Goal: Information Seeking & Learning: Learn about a topic

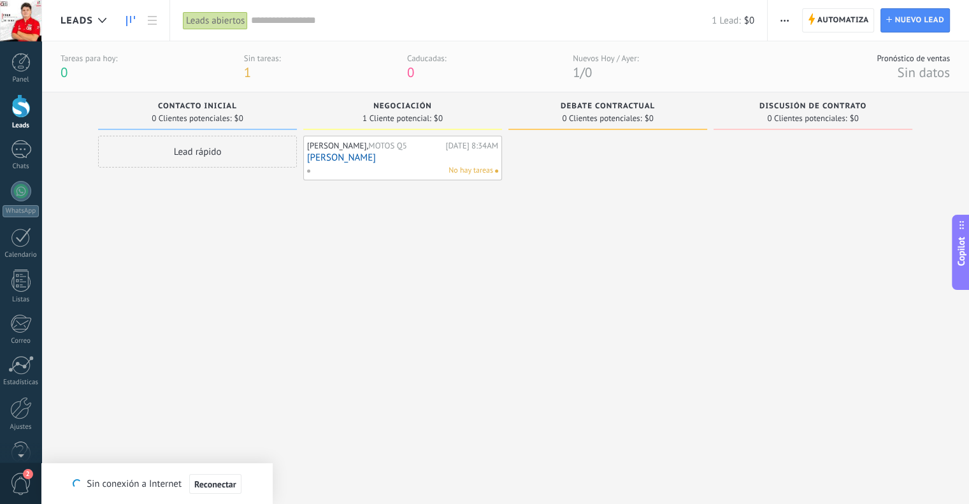
click at [963, 248] on span "Copilot" at bounding box center [961, 250] width 13 height 29
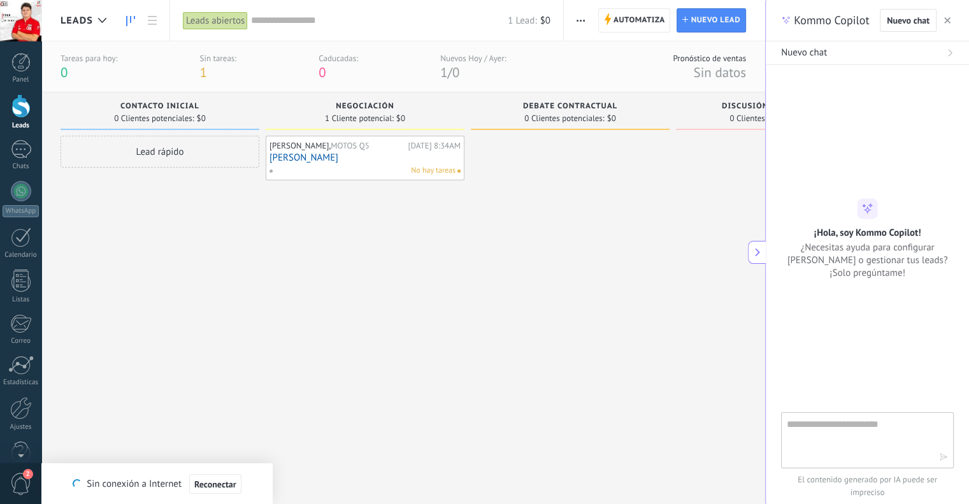
type textarea "**********"
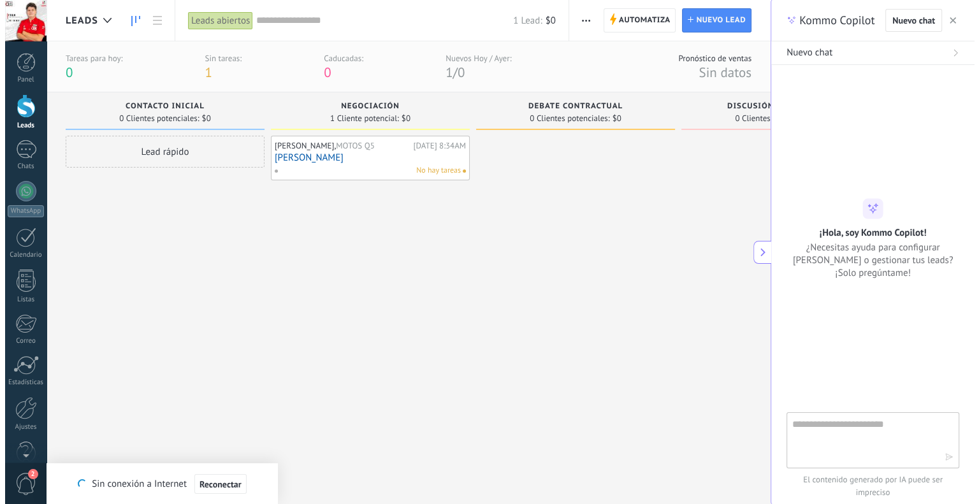
scroll to position [24, 0]
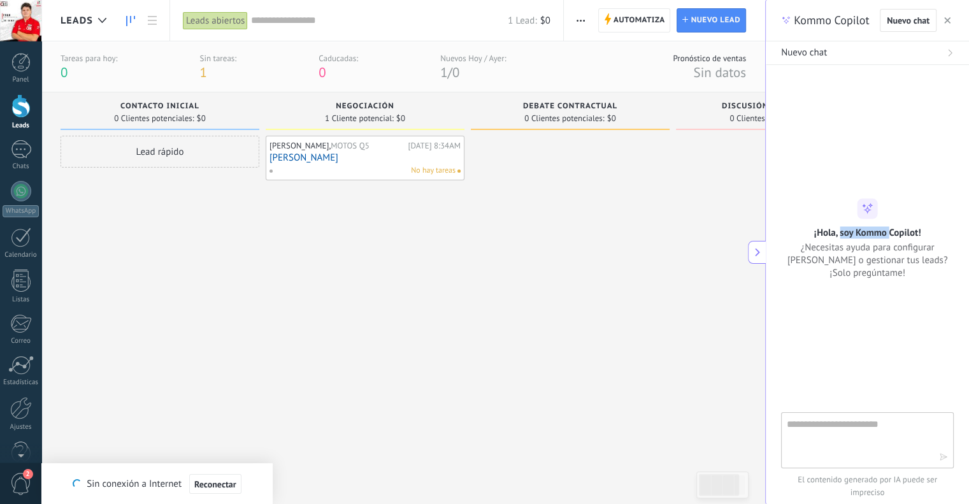
drag, startPoint x: 837, startPoint y: 239, endPoint x: 887, endPoint y: 232, distance: 50.8
click at [887, 232] on h2 "¡Hola, soy Kommo Copilot!" at bounding box center [867, 232] width 107 height 12
click at [635, 248] on div at bounding box center [570, 284] width 199 height 296
click at [708, 214] on div at bounding box center [775, 284] width 199 height 296
click at [951, 18] on button "button" at bounding box center [947, 20] width 13 height 15
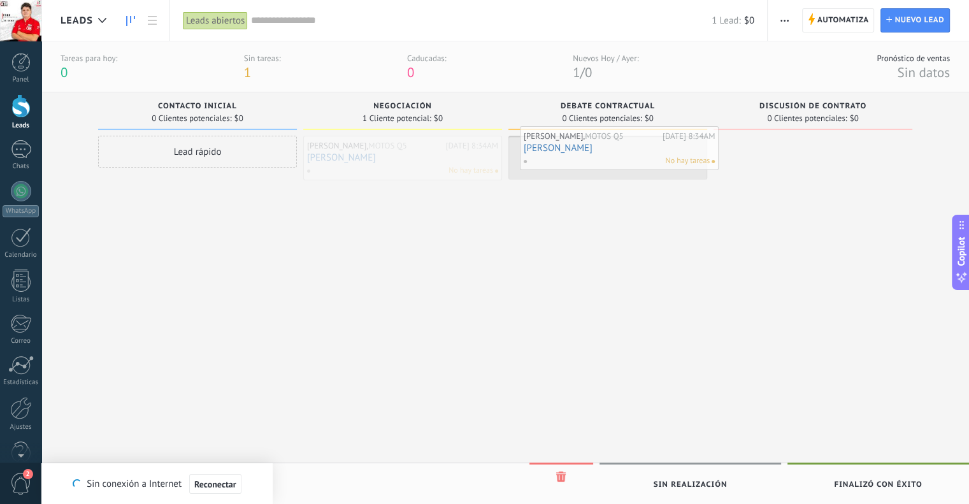
drag, startPoint x: 405, startPoint y: 162, endPoint x: 622, endPoint y: 152, distance: 216.8
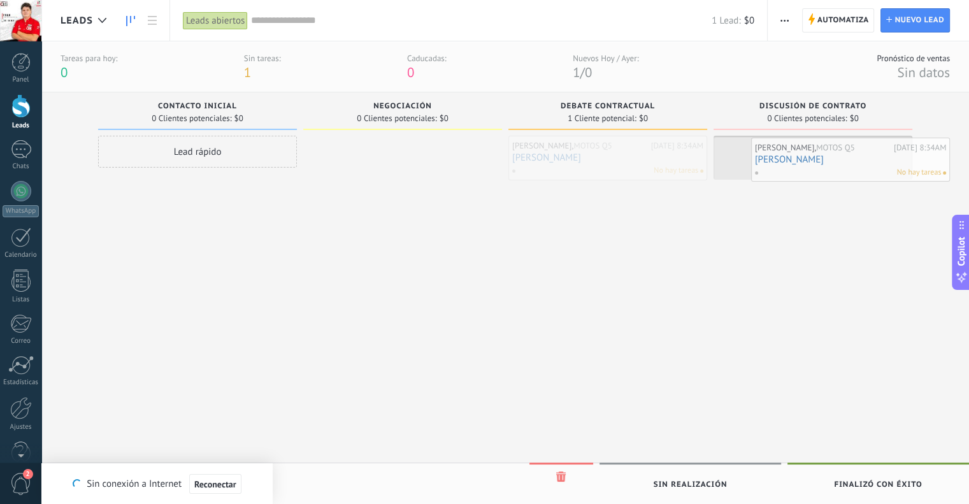
drag, startPoint x: 615, startPoint y: 171, endPoint x: 858, endPoint y: 173, distance: 242.8
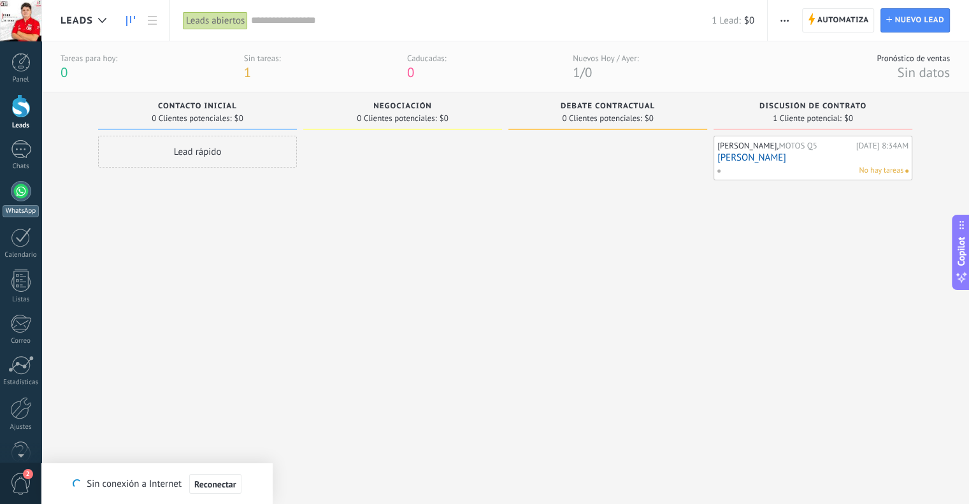
click at [18, 203] on link "WhatsApp" at bounding box center [20, 199] width 41 height 36
